Goal: Register for event/course: Sign up to attend an event or enroll in a course

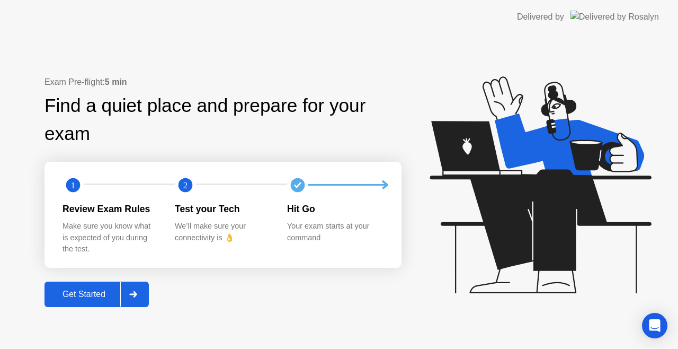
click at [78, 294] on div "Get Started" at bounding box center [84, 294] width 73 height 10
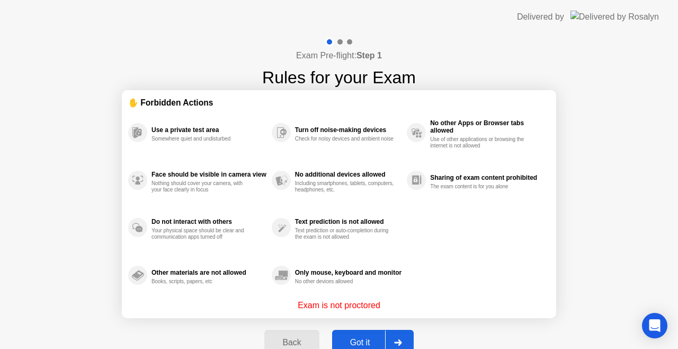
click at [359, 342] on div "Got it" at bounding box center [360, 342] width 50 height 10
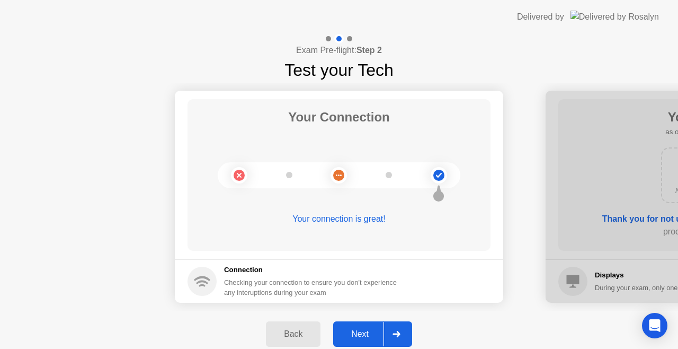
click at [367, 329] on div "Next" at bounding box center [359, 334] width 47 height 10
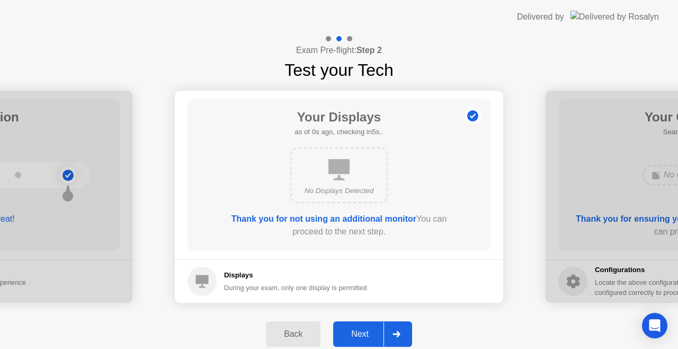
click at [367, 329] on div "Next" at bounding box center [359, 334] width 47 height 10
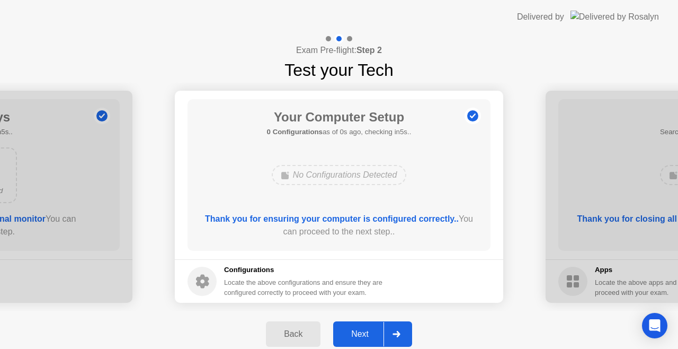
click at [361, 341] on button "Next" at bounding box center [372, 333] width 79 height 25
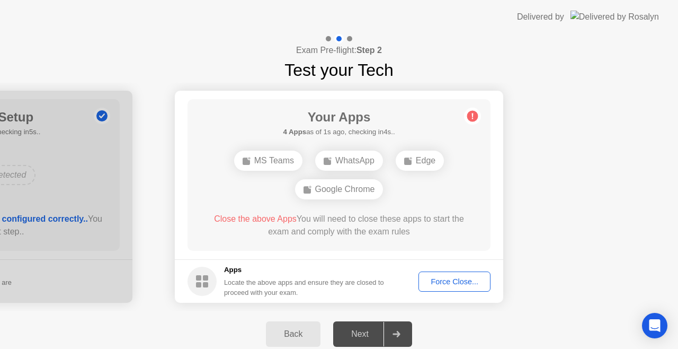
click at [448, 283] on div "Force Close..." at bounding box center [454, 281] width 65 height 8
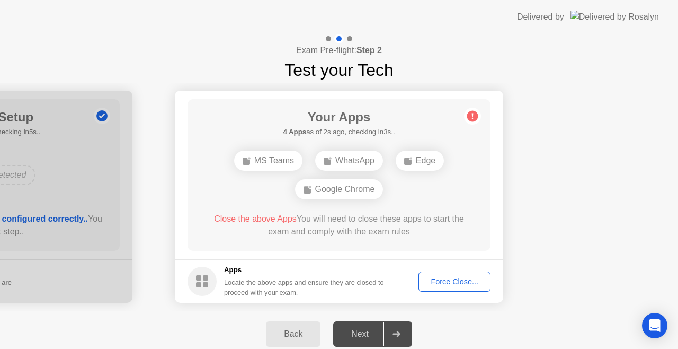
click at [432, 273] on button "Force Close..." at bounding box center [455, 281] width 72 height 20
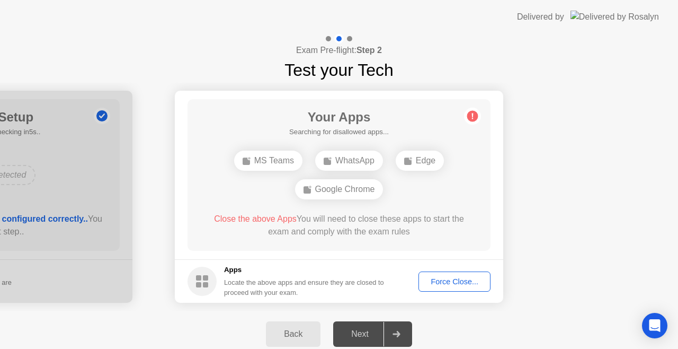
click at [447, 278] on div "Force Close..." at bounding box center [454, 281] width 65 height 8
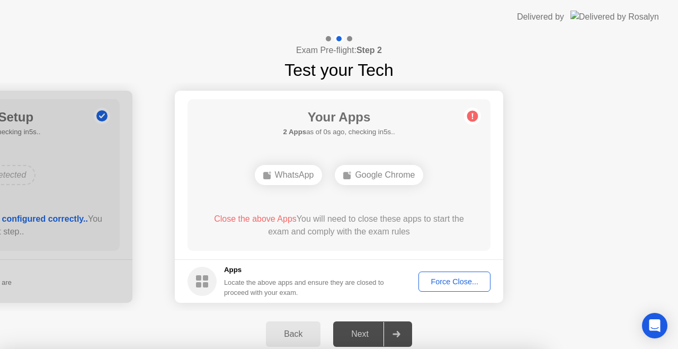
click at [441, 272] on button "Force Close..." at bounding box center [455, 281] width 72 height 20
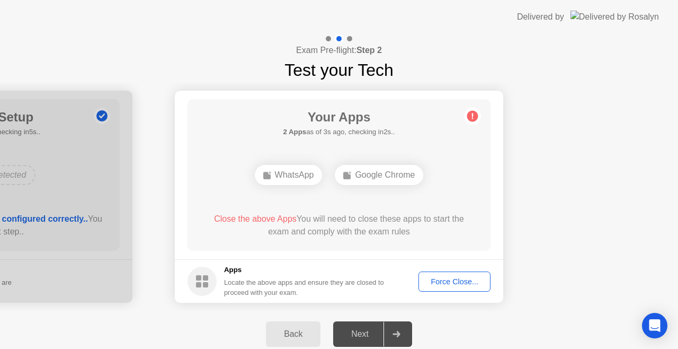
click at [452, 279] on div "Force Close..." at bounding box center [454, 281] width 65 height 8
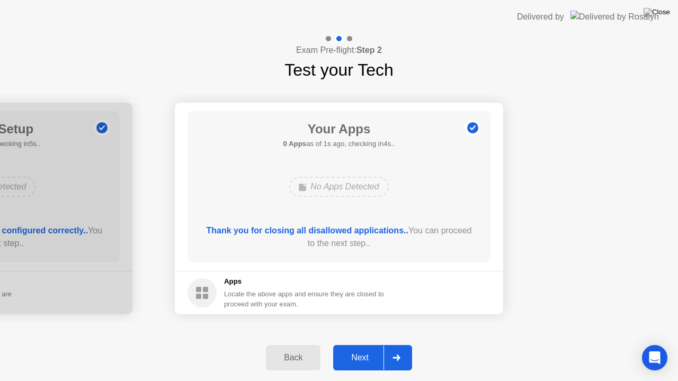
click at [360, 348] on div "Next" at bounding box center [359, 358] width 47 height 10
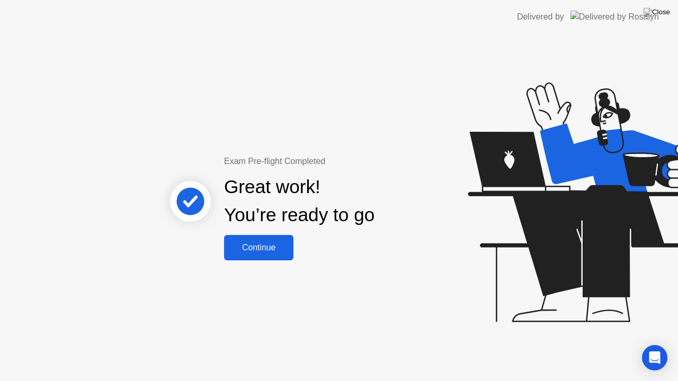
click at [255, 253] on div "Continue" at bounding box center [258, 248] width 63 height 10
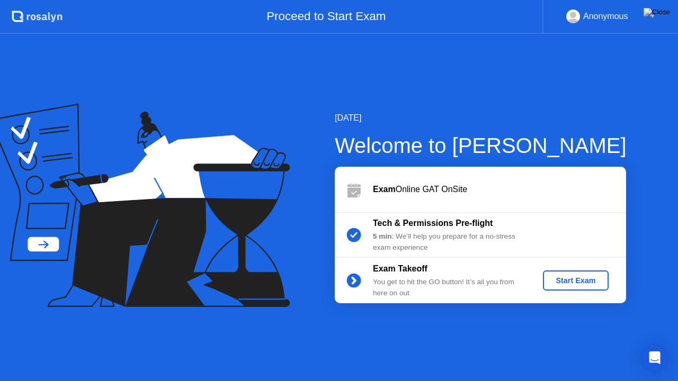
click at [575, 281] on div "Start Exam" at bounding box center [575, 281] width 57 height 8
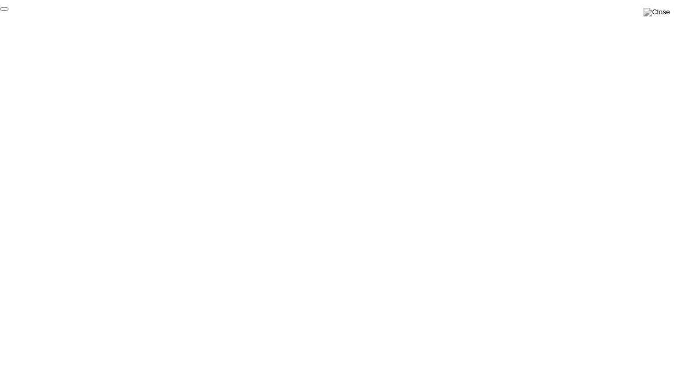
click div "End Proctoring Session"
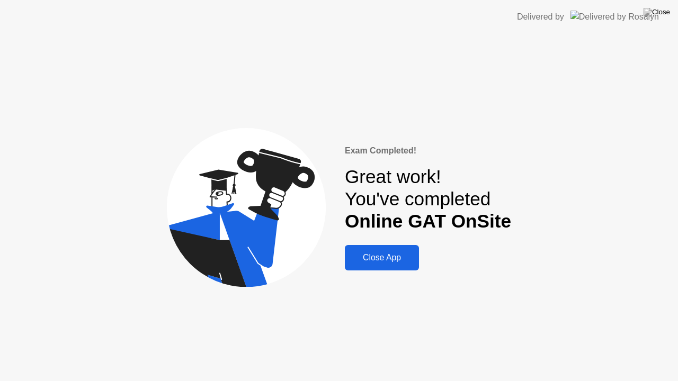
click at [373, 259] on div "Close App" at bounding box center [382, 258] width 68 height 10
